Goal: Information Seeking & Learning: Learn about a topic

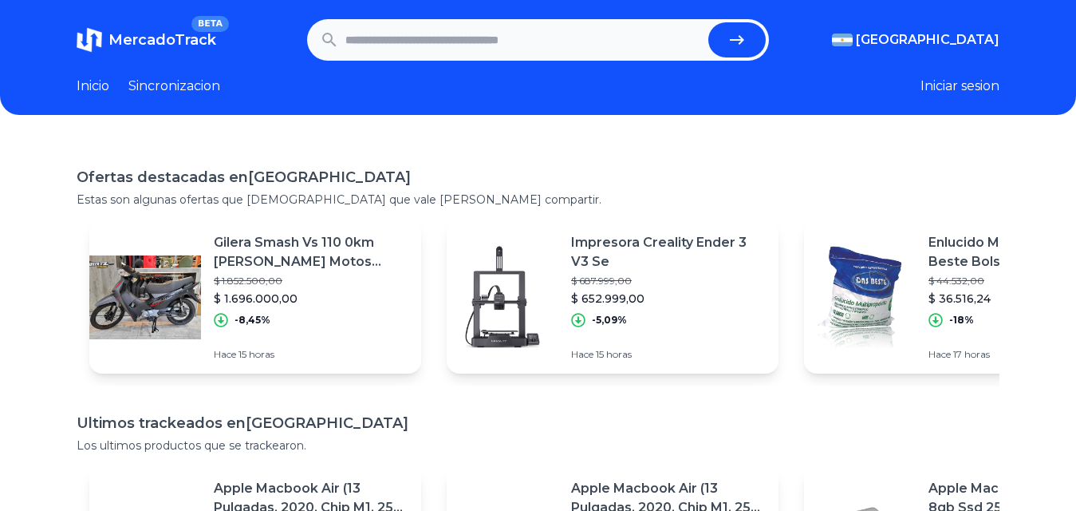
click at [377, 49] on input "text" at bounding box center [523, 39] width 357 height 35
type input "**********"
click at [709, 22] on button "submit" at bounding box center [737, 39] width 57 height 35
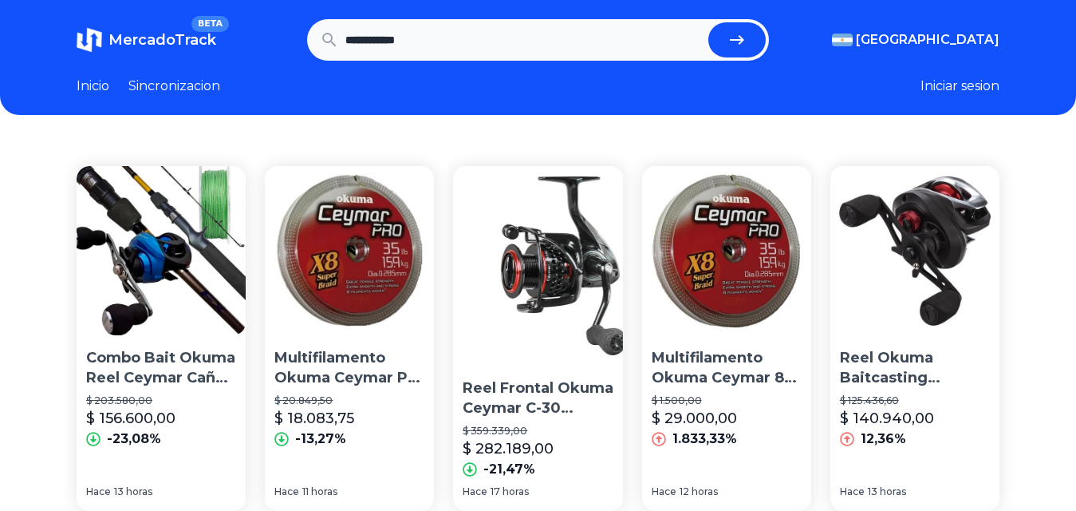
drag, startPoint x: 393, startPoint y: 40, endPoint x: 903, endPoint y: 63, distance: 511.2
click at [752, 53] on form "**********" at bounding box center [538, 39] width 462 height 41
type input "*****"
click at [715, 22] on button "submit" at bounding box center [743, 39] width 57 height 35
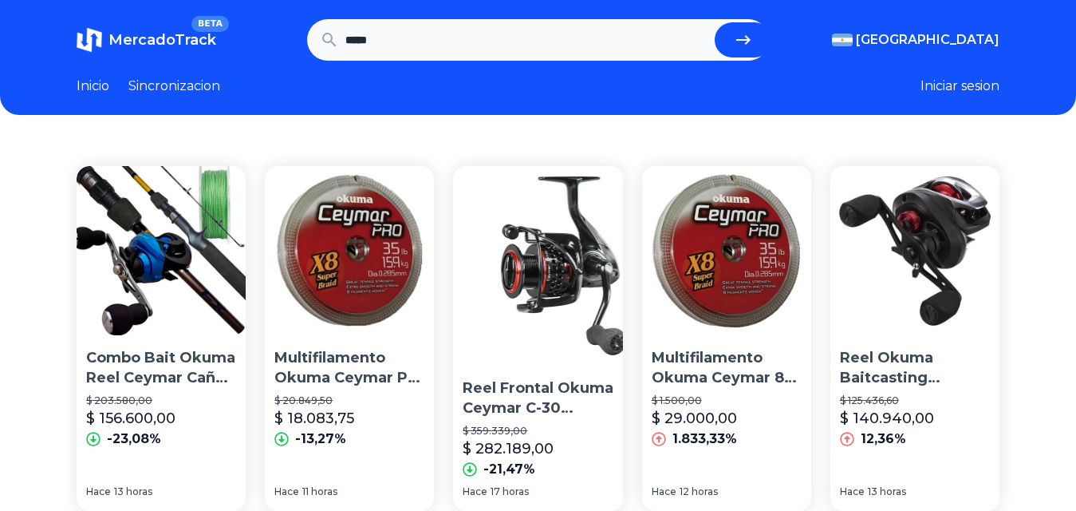
scroll to position [0, 0]
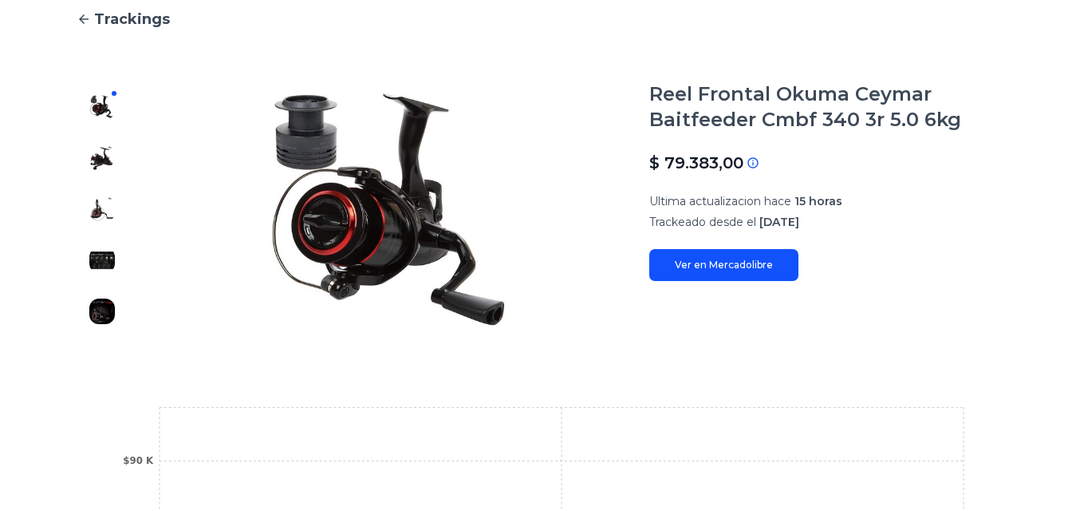
scroll to position [160, 0]
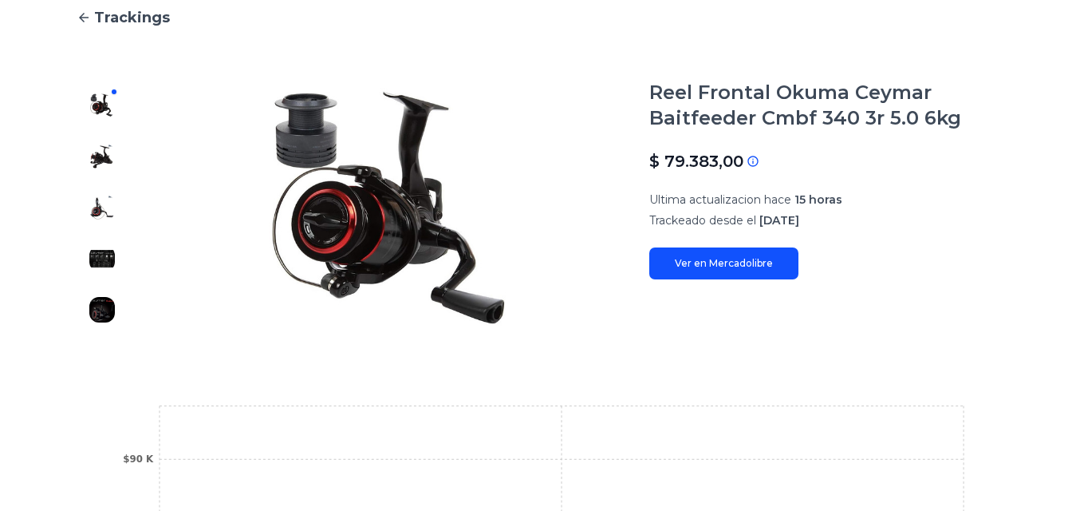
click at [712, 260] on link "Ver en Mercadolibre" at bounding box center [724, 263] width 149 height 32
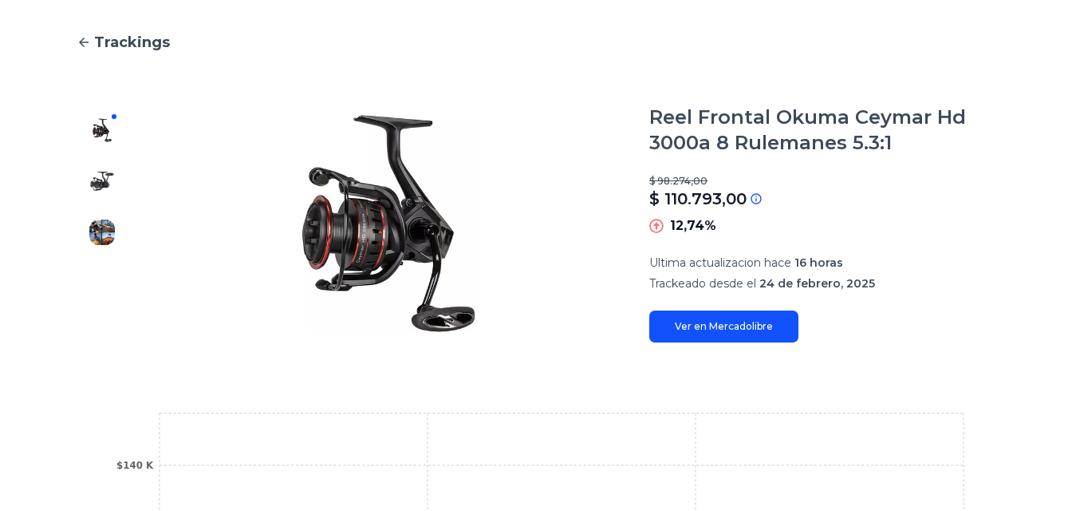
scroll to position [160, 0]
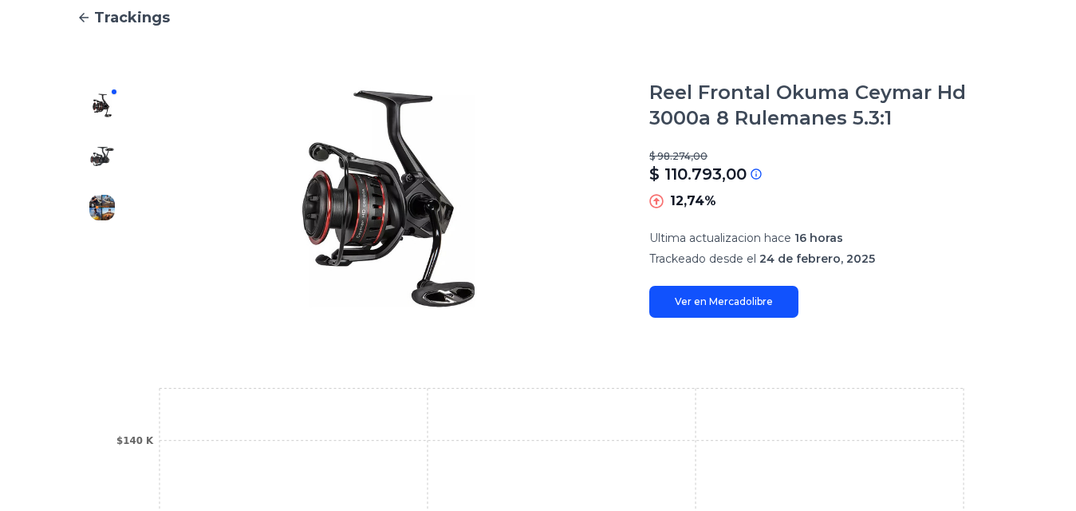
click at [710, 301] on link "Ver en Mercadolibre" at bounding box center [724, 302] width 149 height 32
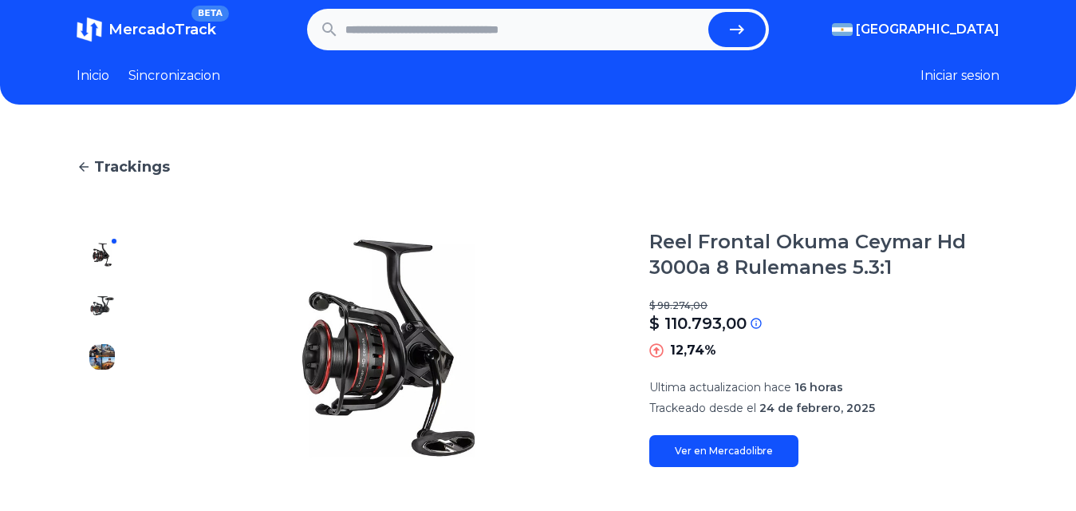
scroll to position [0, 0]
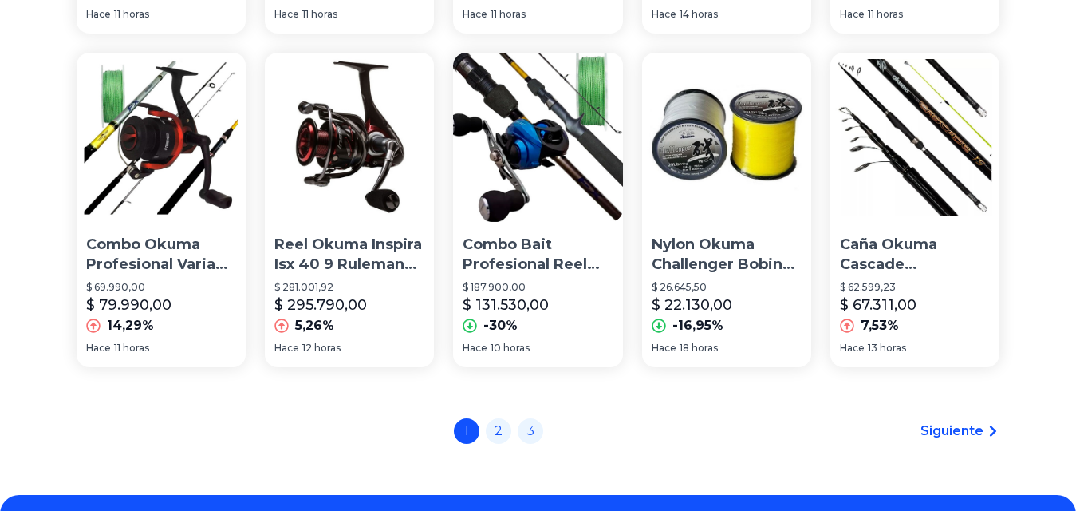
scroll to position [1069, 0]
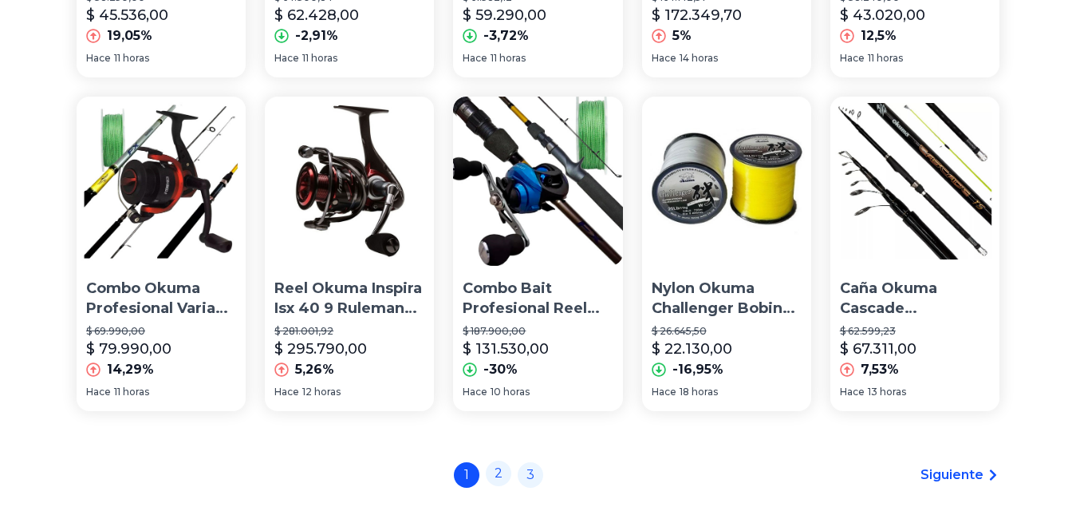
click at [511, 480] on link "2" at bounding box center [499, 473] width 26 height 26
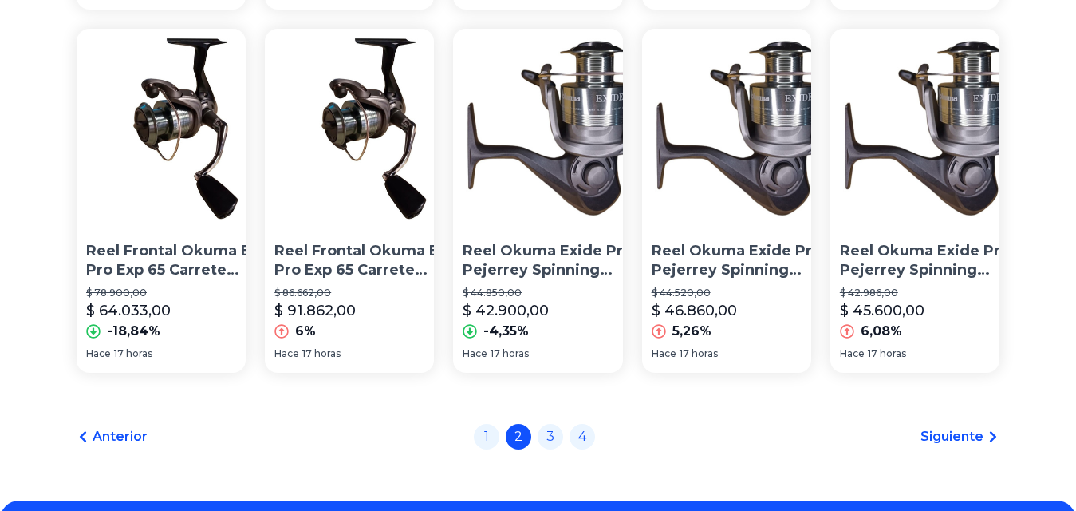
scroll to position [1229, 0]
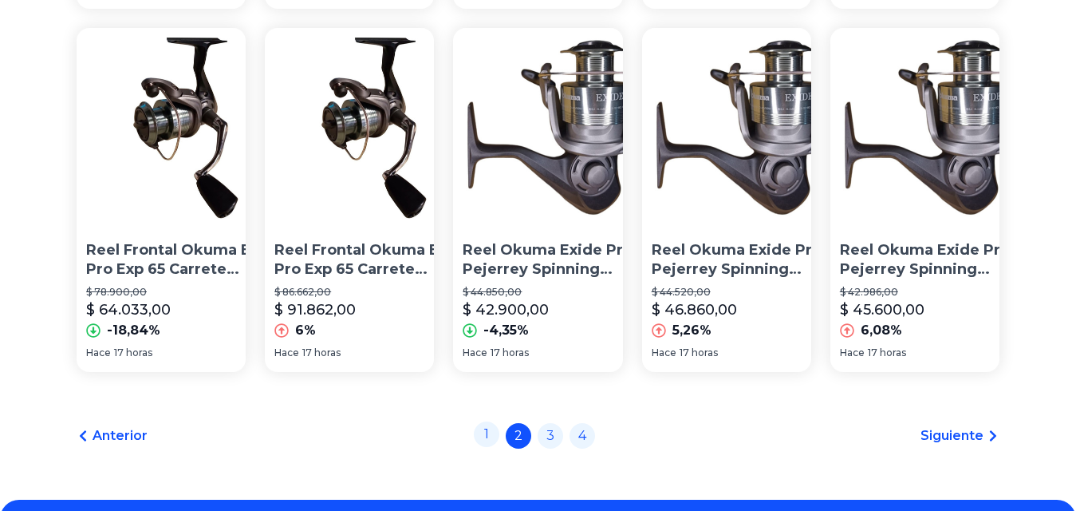
drag, startPoint x: 479, startPoint y: 326, endPoint x: 488, endPoint y: 326, distance: 8.8
click at [479, 423] on div "Anterior 1 2 3 4 Siguiente" at bounding box center [538, 436] width 923 height 26
click at [496, 421] on link "1" at bounding box center [487, 434] width 26 height 26
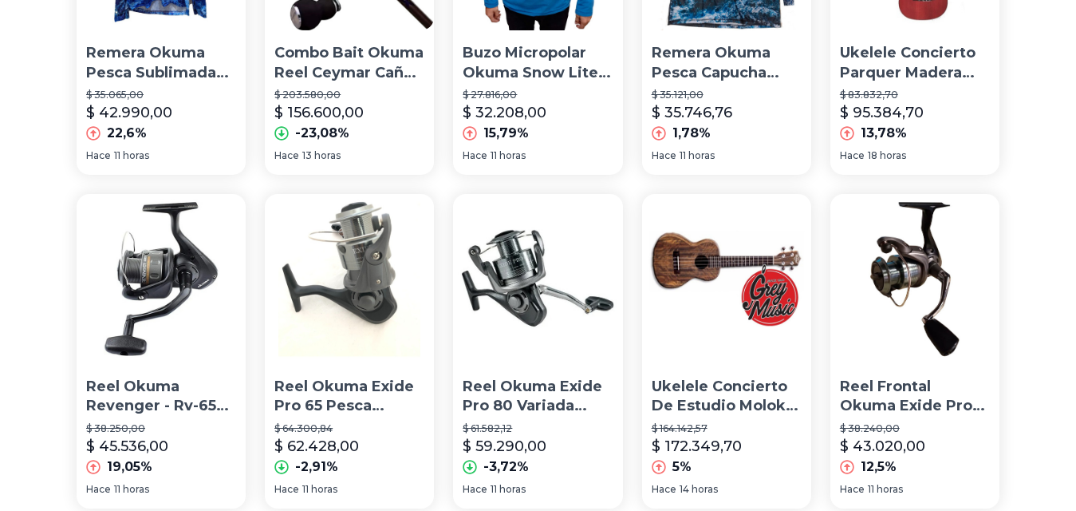
scroll to position [1117, 0]
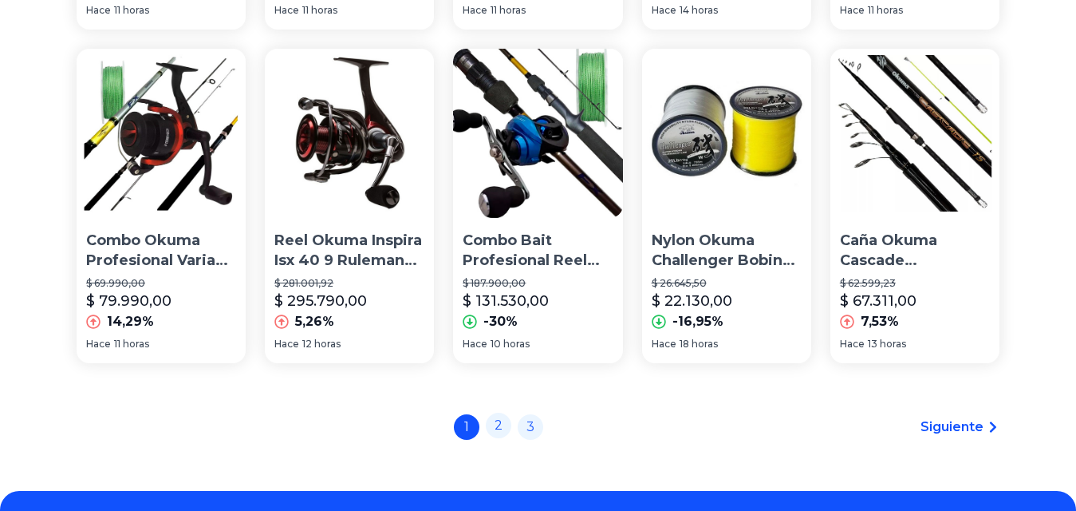
click at [503, 431] on link "2" at bounding box center [499, 426] width 26 height 26
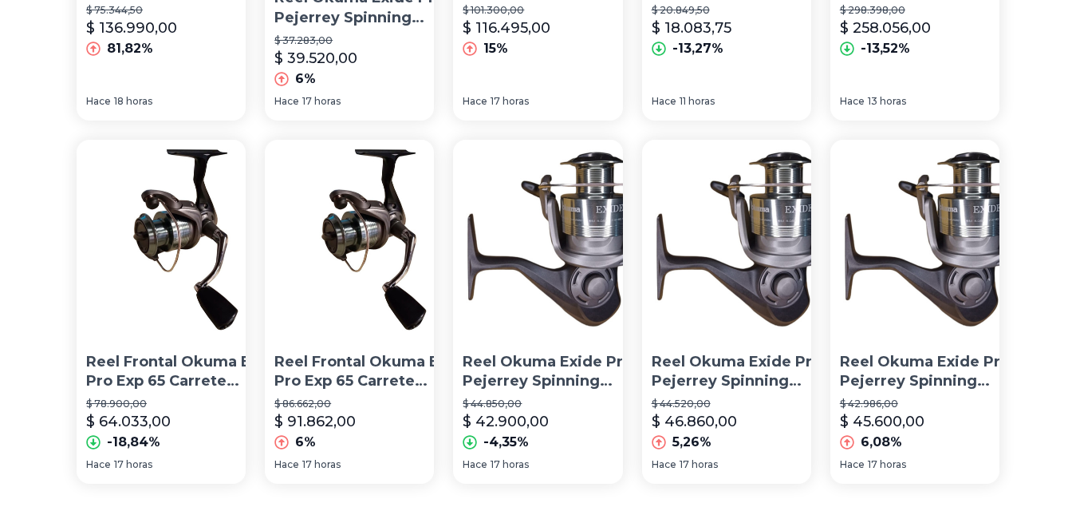
scroll to position [1229, 0]
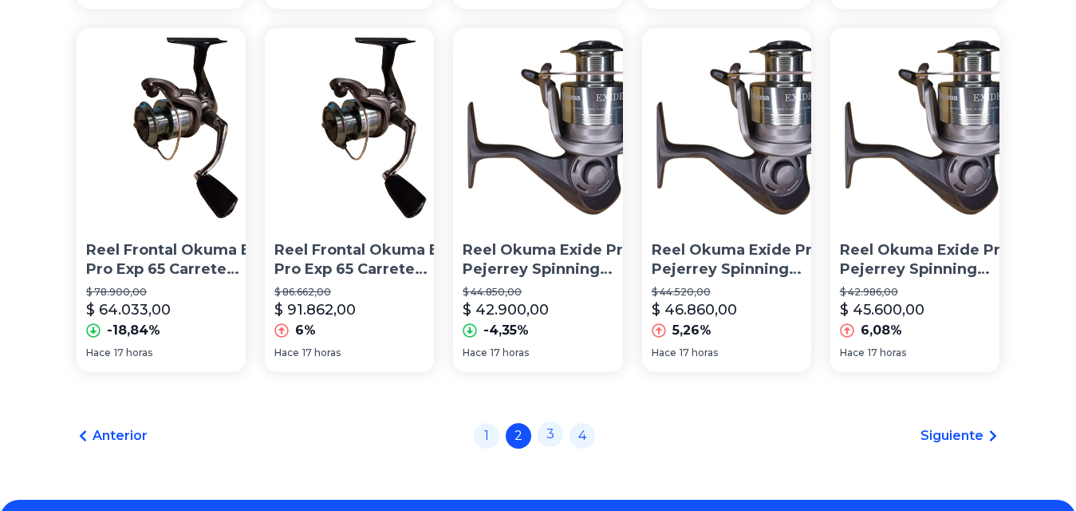
click at [554, 421] on link "3" at bounding box center [551, 434] width 26 height 26
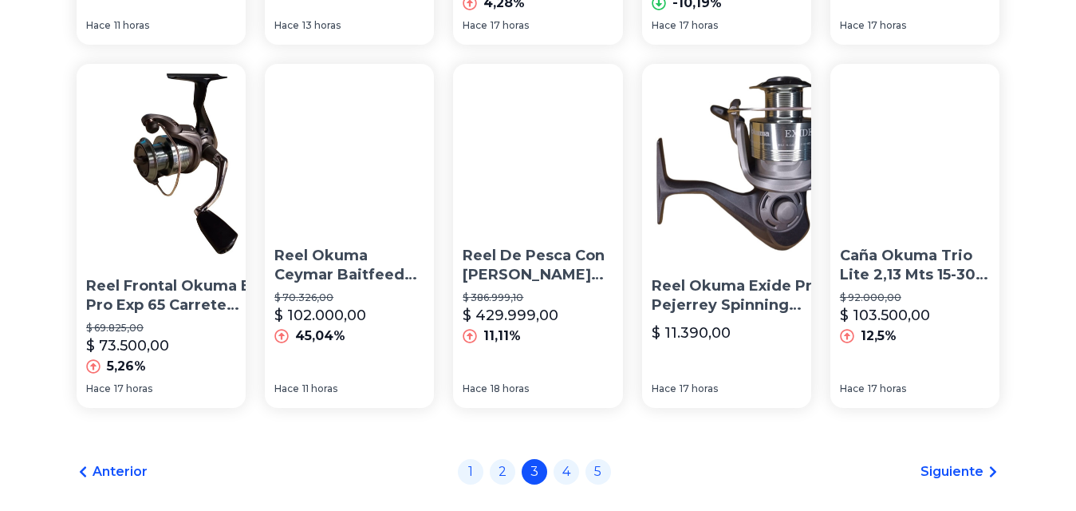
scroll to position [1229, 0]
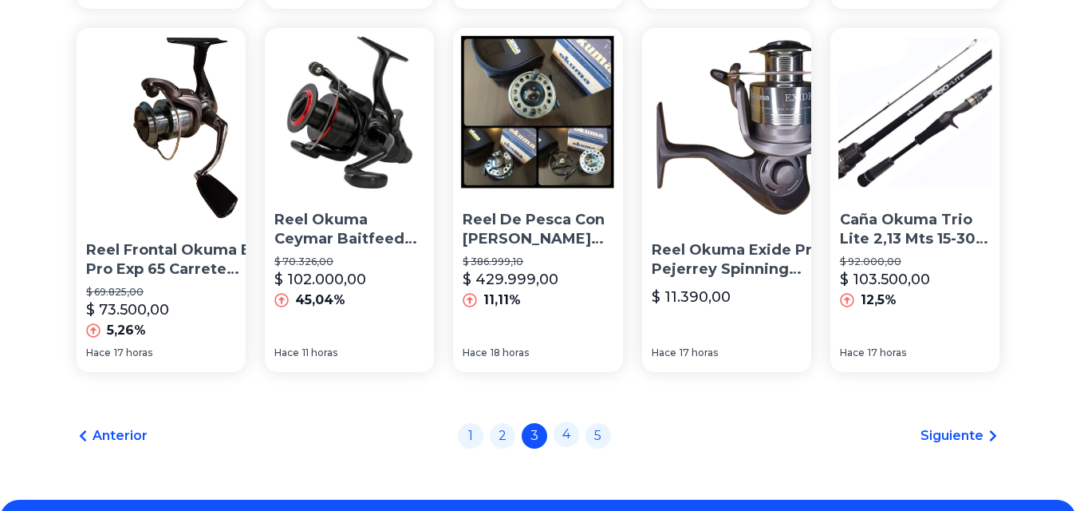
click at [567, 421] on link "4" at bounding box center [567, 434] width 26 height 26
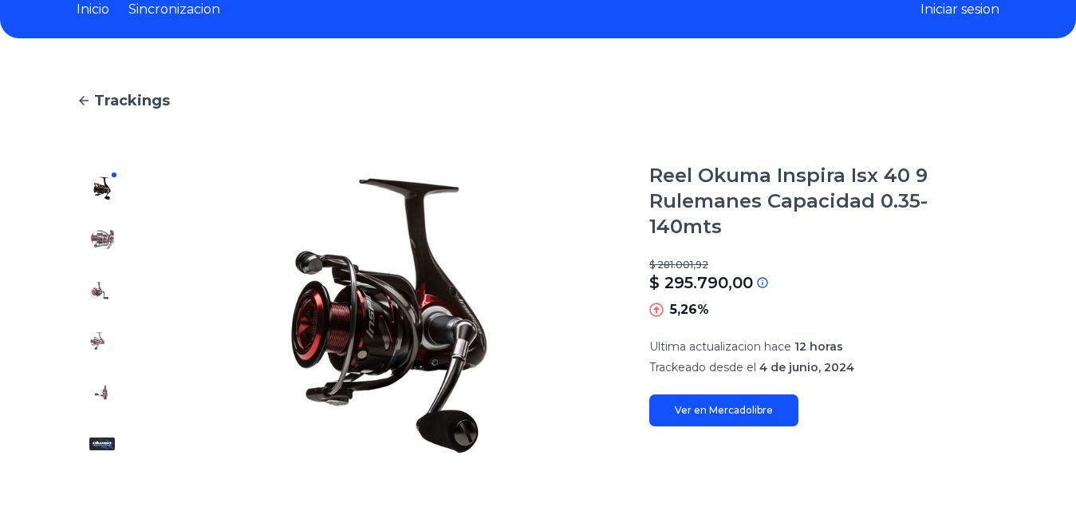
scroll to position [160, 0]
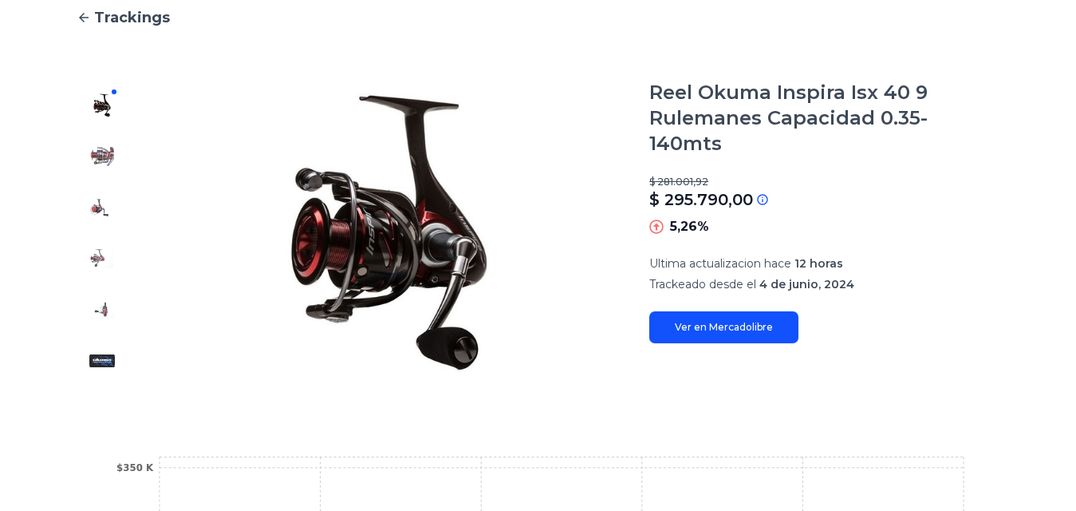
click at [773, 311] on link "Ver en Mercadolibre" at bounding box center [724, 327] width 149 height 32
click at [105, 159] on img at bounding box center [102, 157] width 26 height 26
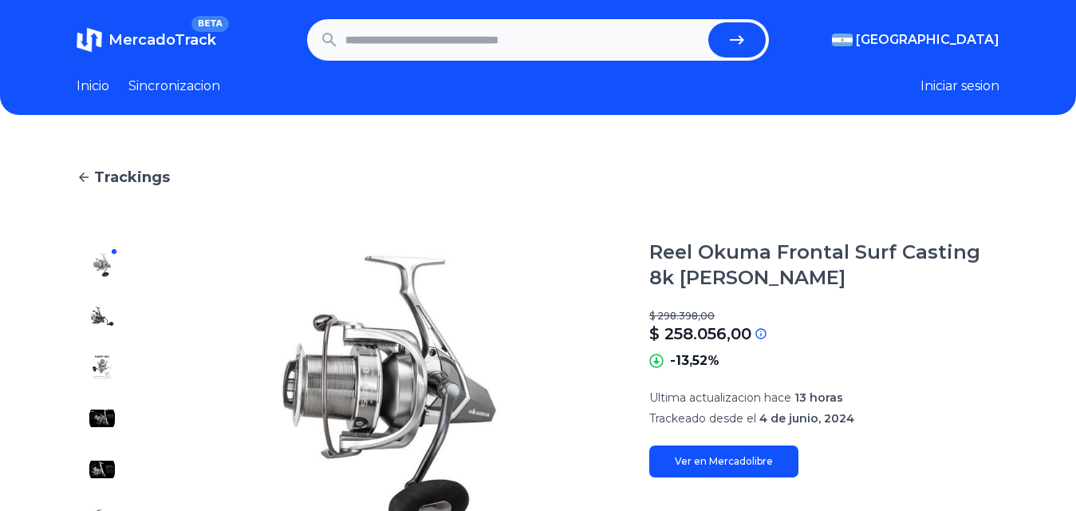
click at [92, 310] on img at bounding box center [102, 316] width 26 height 26
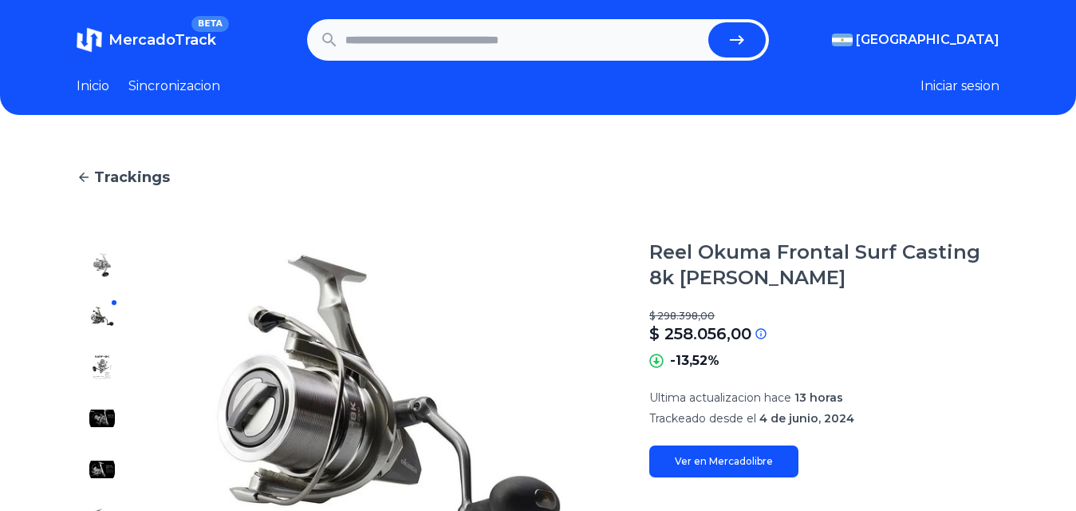
click at [102, 377] on img at bounding box center [102, 367] width 26 height 26
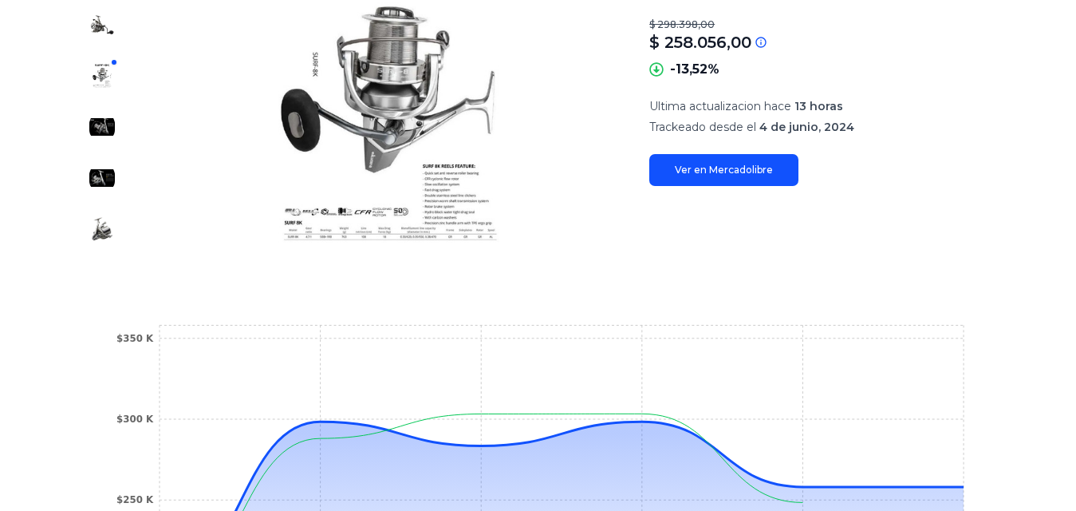
scroll to position [319, 0]
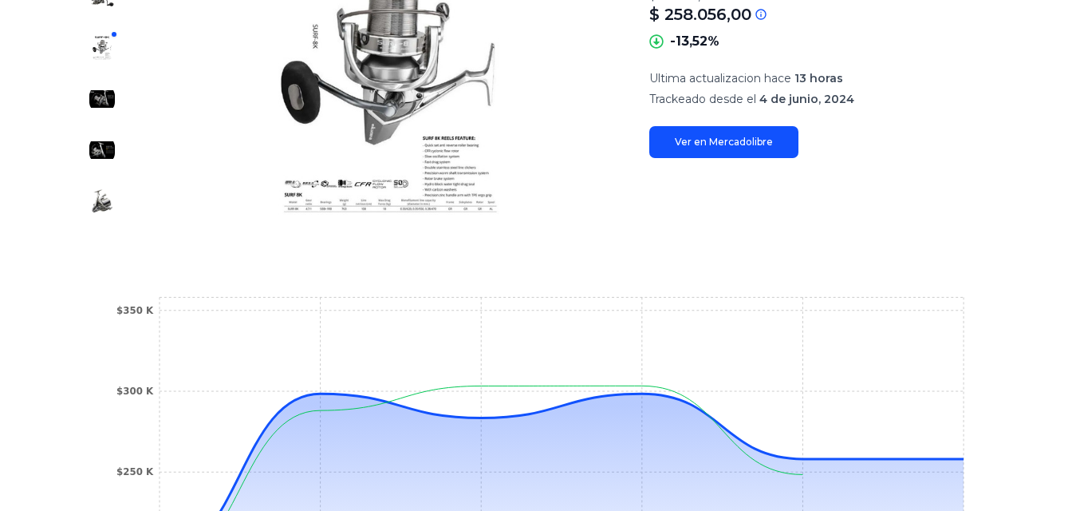
click at [697, 153] on link "Ver en Mercadolibre" at bounding box center [724, 142] width 149 height 32
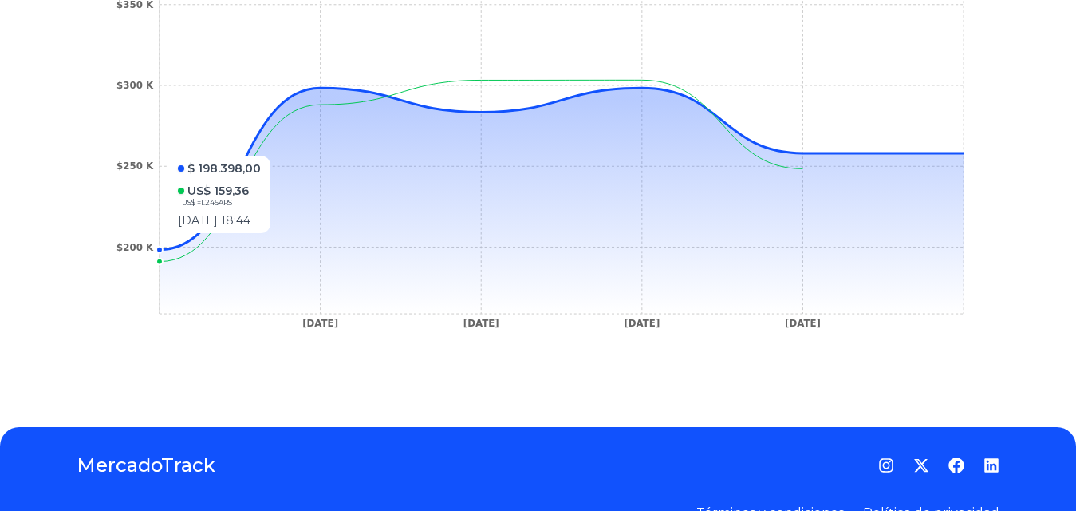
scroll to position [399, 0]
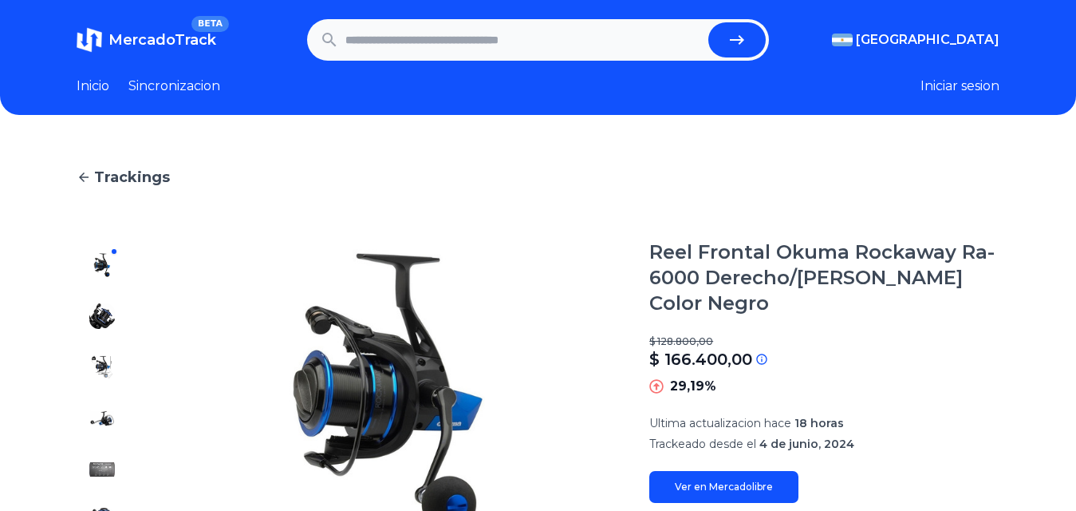
scroll to position [160, 0]
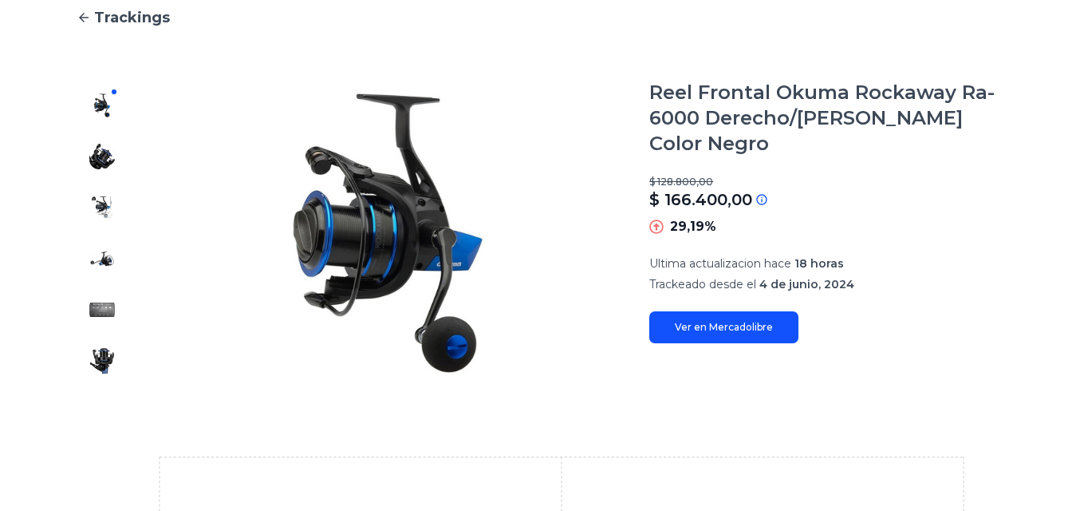
click at [782, 315] on link "Ver en Mercadolibre" at bounding box center [724, 327] width 149 height 32
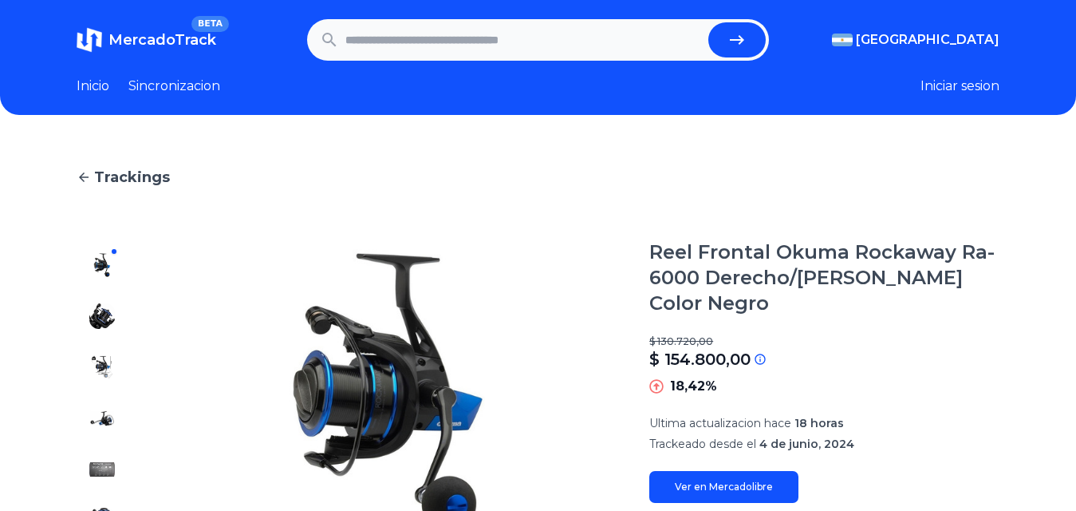
click at [725, 472] on link "Ver en Mercadolibre" at bounding box center [724, 487] width 149 height 32
